Goal: Information Seeking & Learning: Learn about a topic

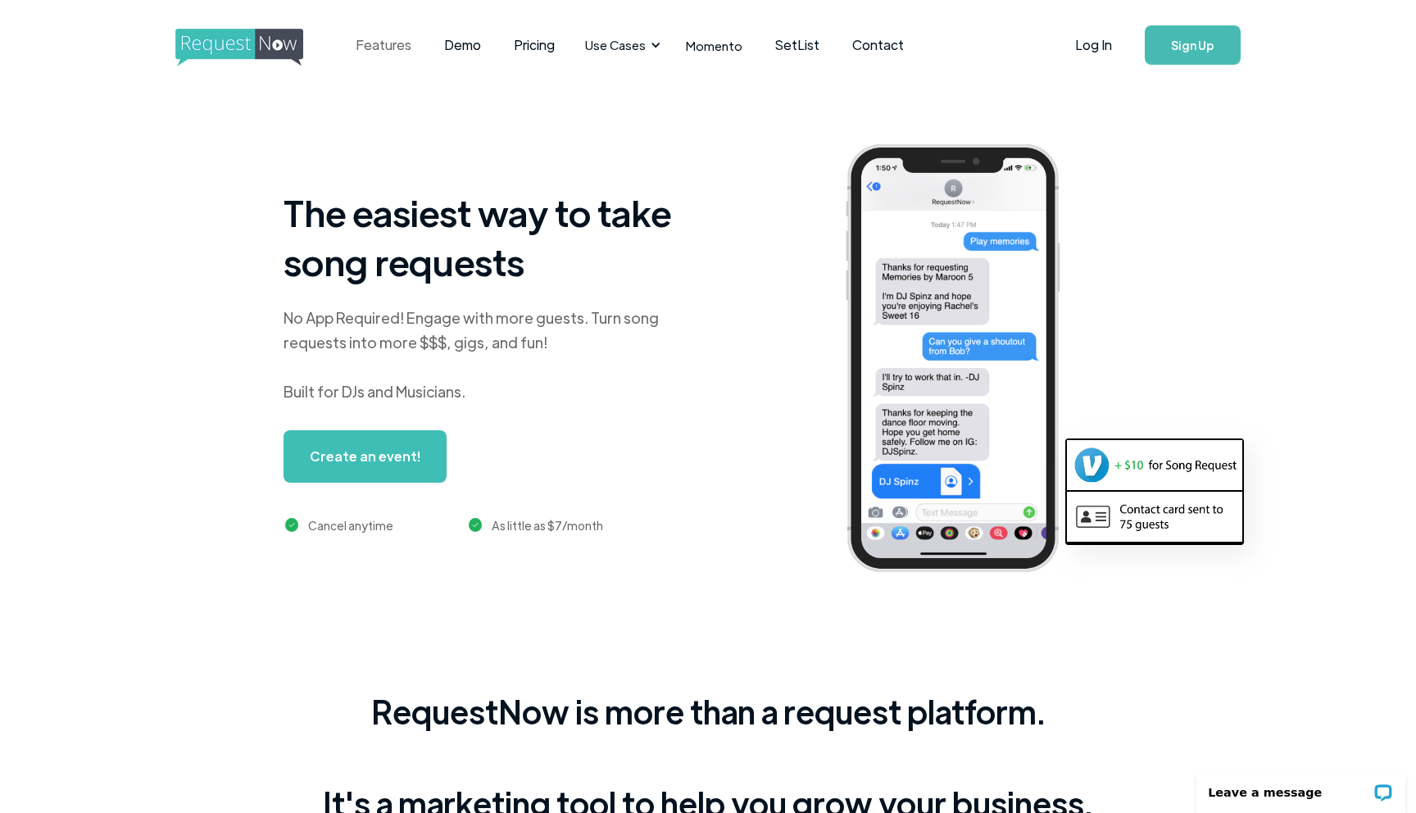
click at [377, 57] on link "Features" at bounding box center [383, 45] width 88 height 51
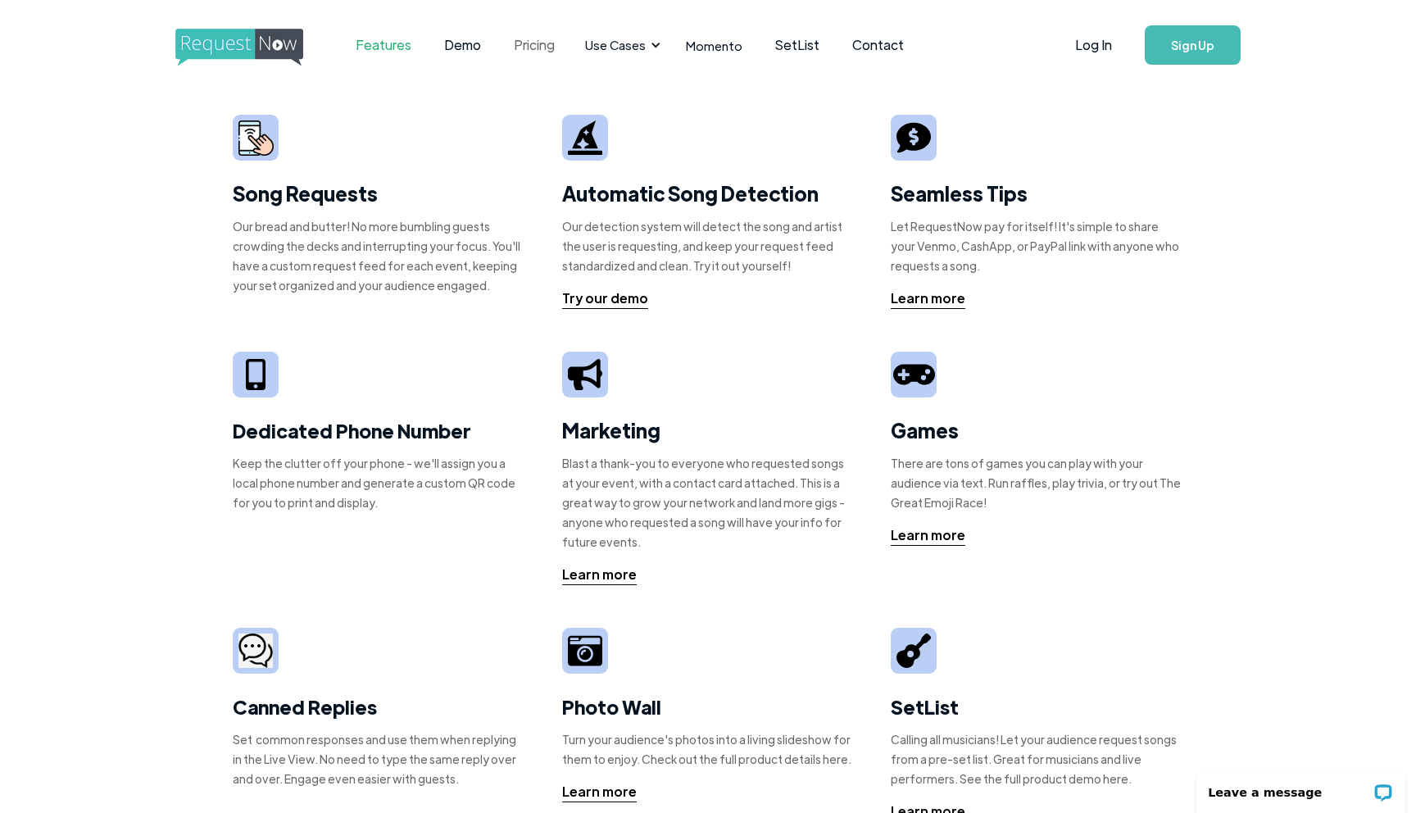
click at [534, 43] on link "Pricing" at bounding box center [534, 45] width 74 height 51
